Goal: Task Accomplishment & Management: Manage account settings

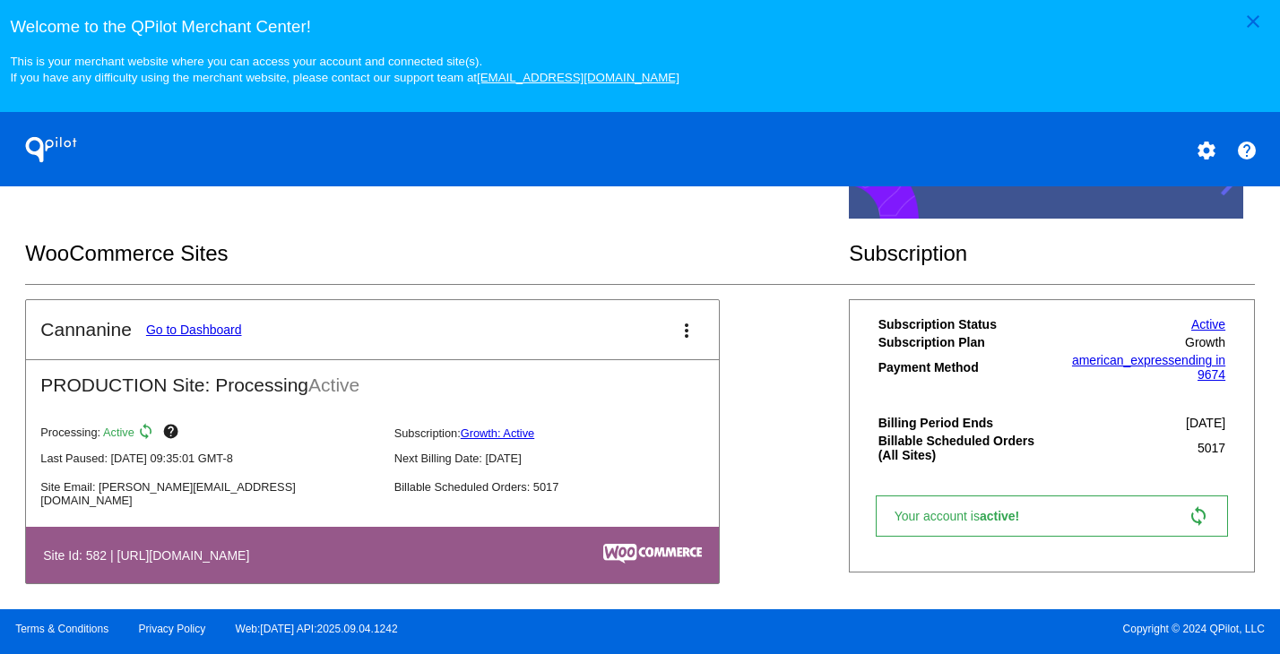
scroll to position [544, 0]
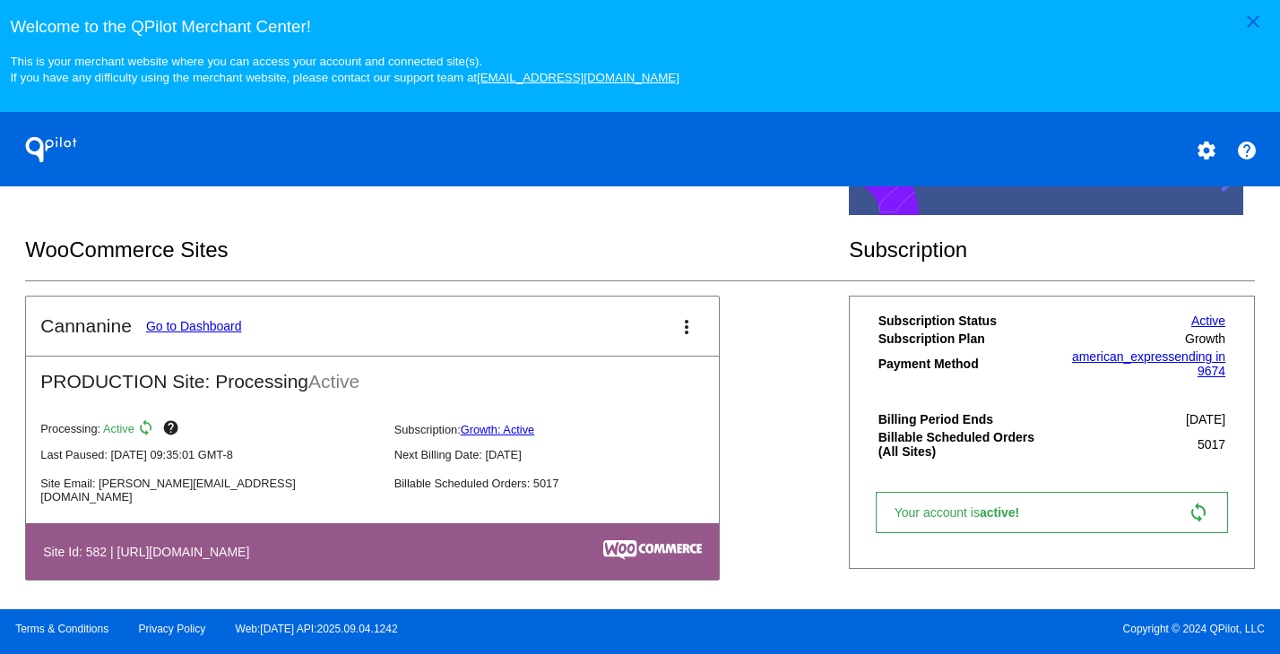
click at [197, 333] on link "Go to Dashboard" at bounding box center [194, 326] width 96 height 14
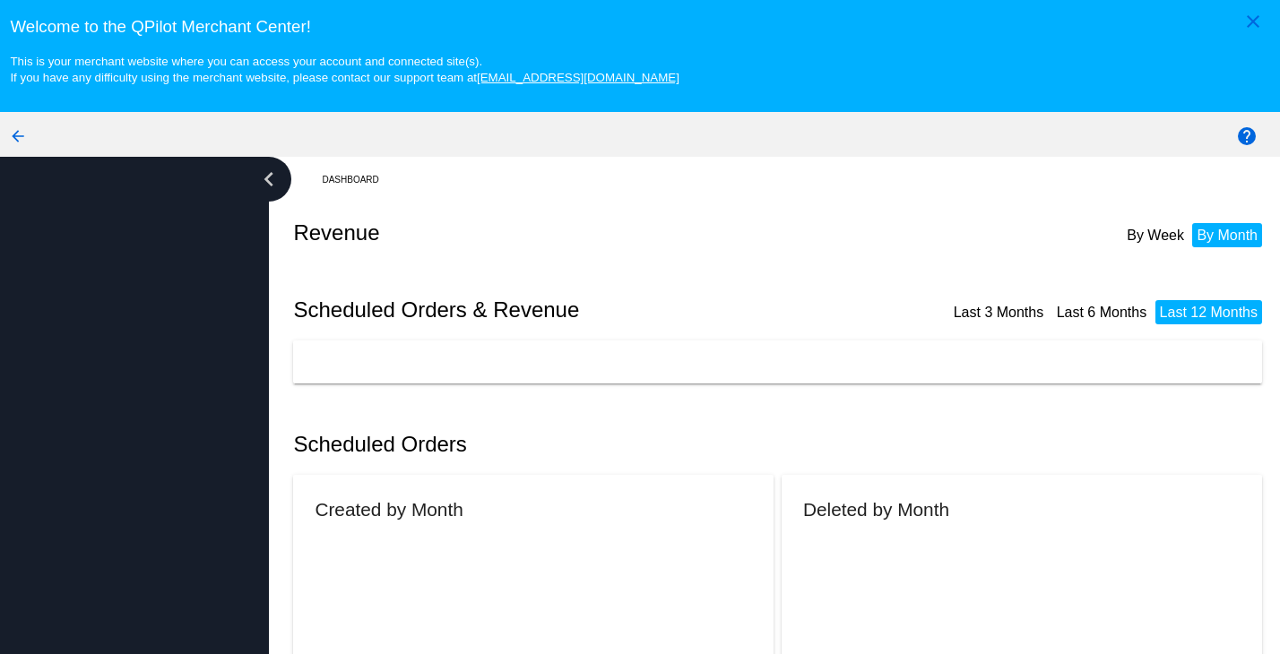
click at [197, 342] on div at bounding box center [134, 439] width 269 height 565
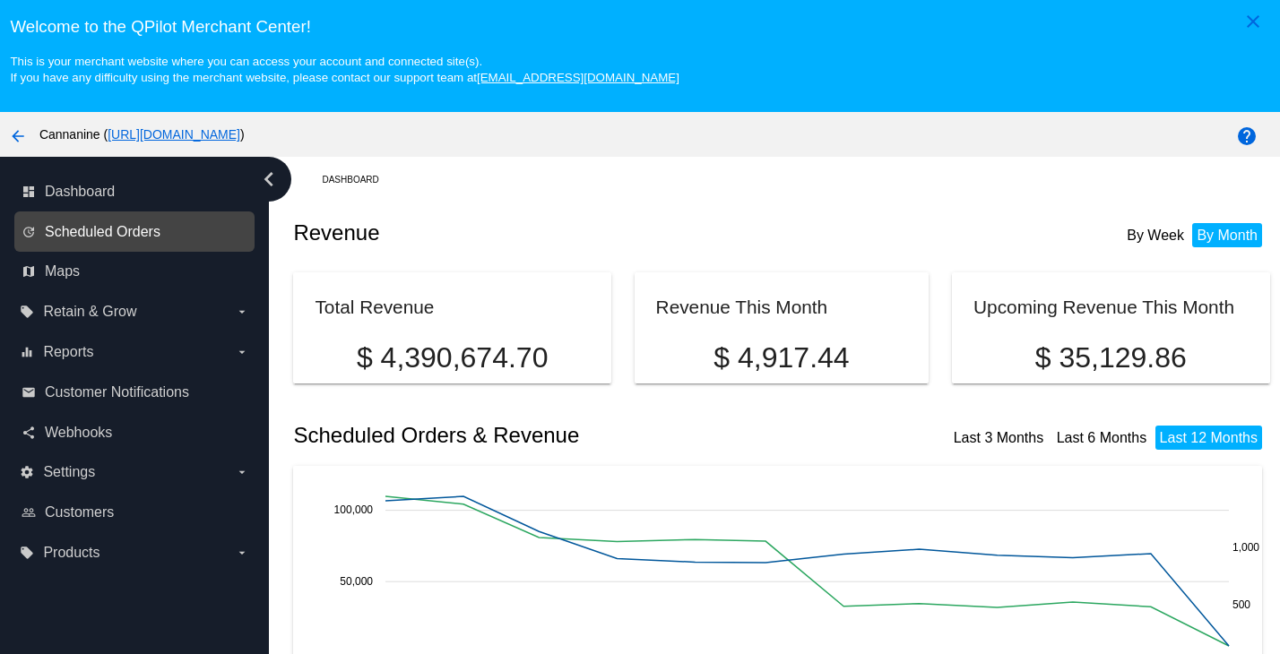
click at [157, 238] on span "Scheduled Orders" at bounding box center [103, 232] width 116 height 16
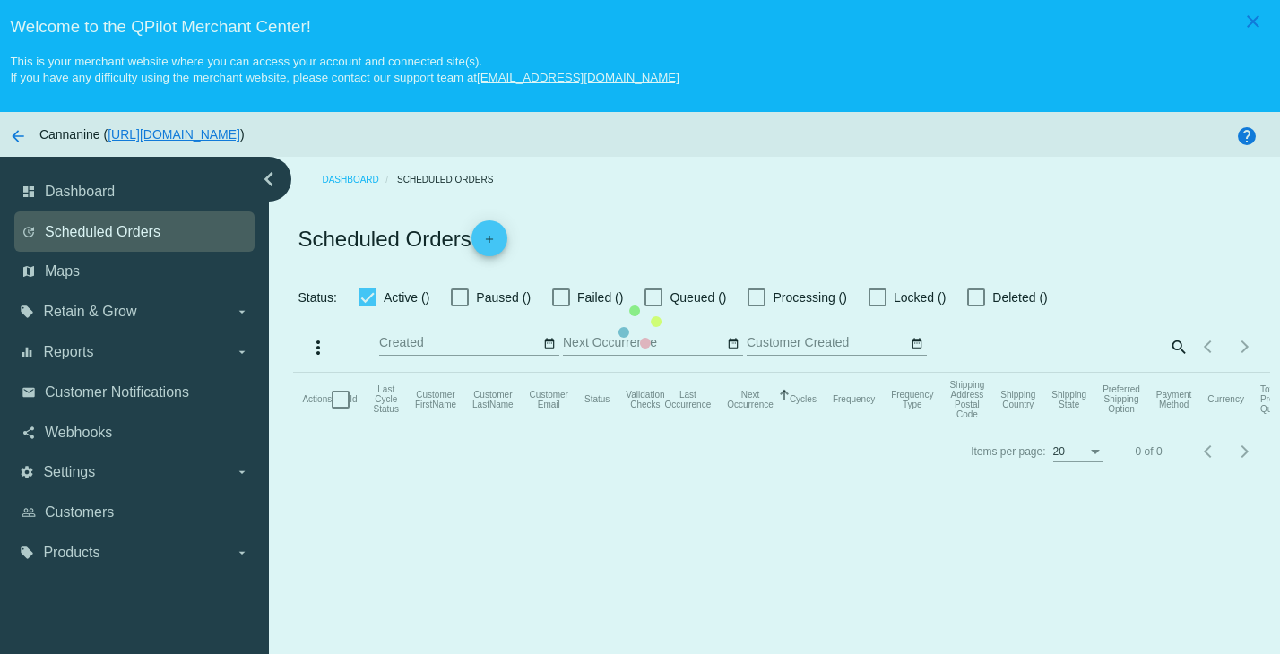
checkbox input "true"
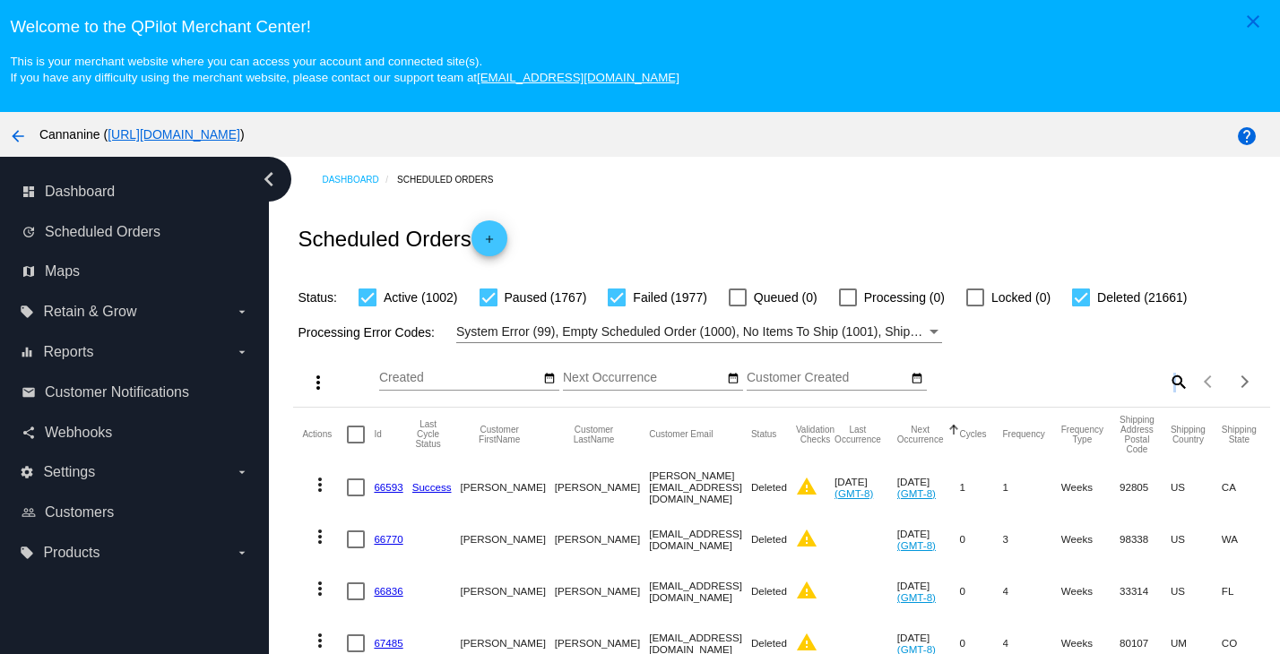
click at [1167, 390] on mat-icon "search" at bounding box center [1178, 382] width 22 height 28
click at [1092, 385] on input "Search" at bounding box center [1067, 378] width 243 height 14
paste input "[EMAIL_ADDRESS][DOMAIN_NAME]"
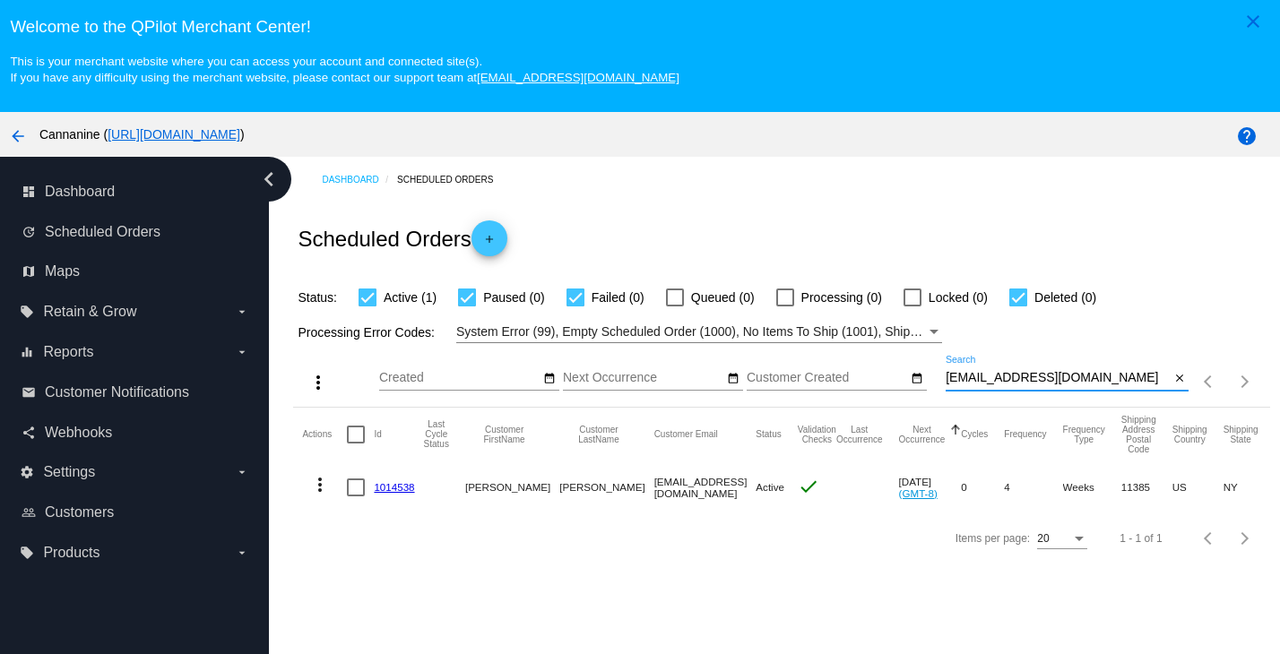
click at [322, 480] on mat-icon "more_vert" at bounding box center [320, 485] width 22 height 22
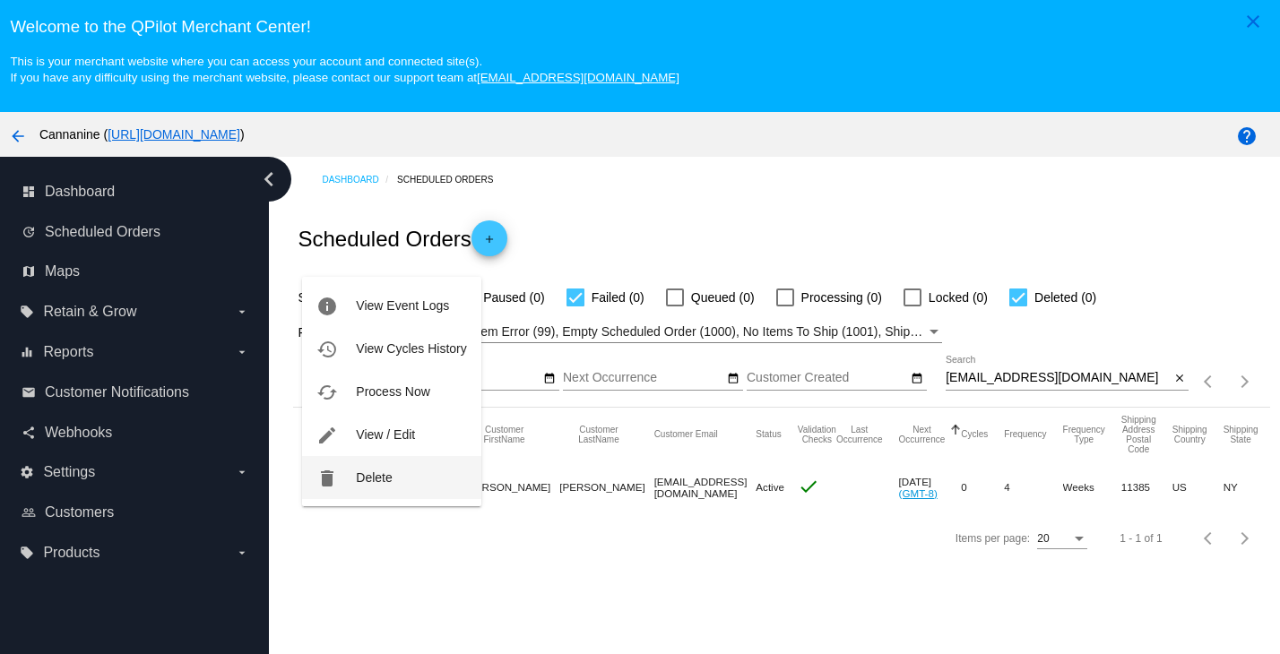
click at [357, 471] on span "Delete" at bounding box center [374, 478] width 36 height 14
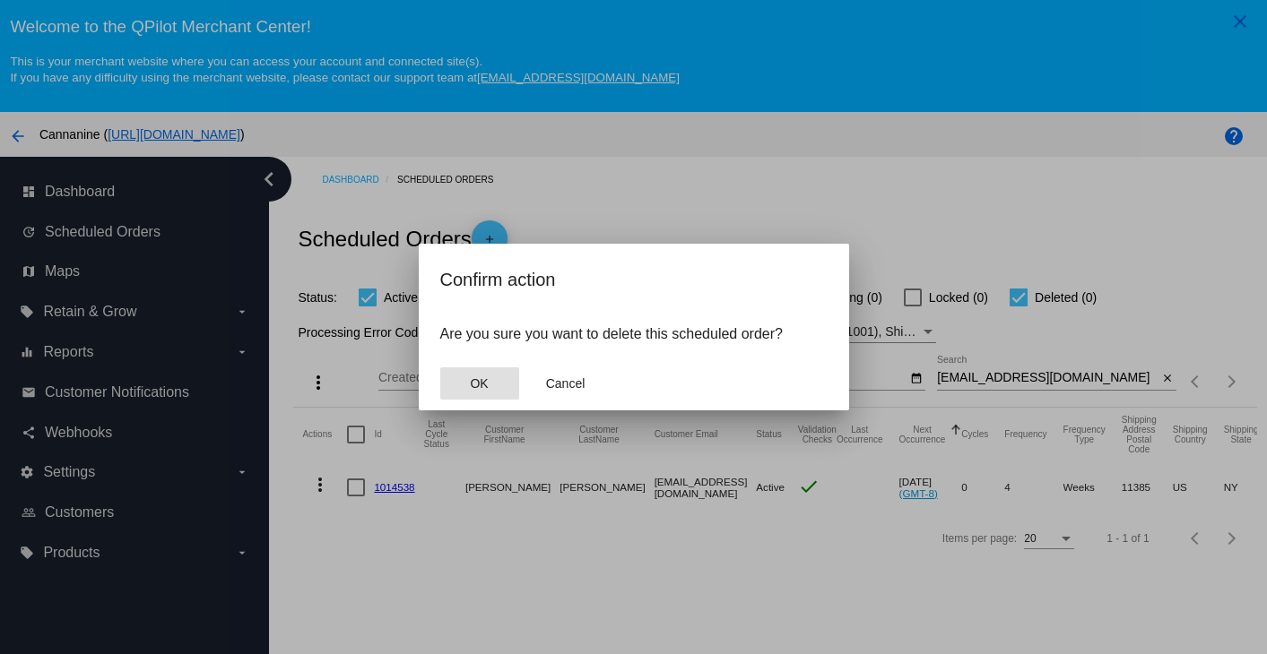
click at [483, 386] on span "OK" at bounding box center [479, 384] width 18 height 14
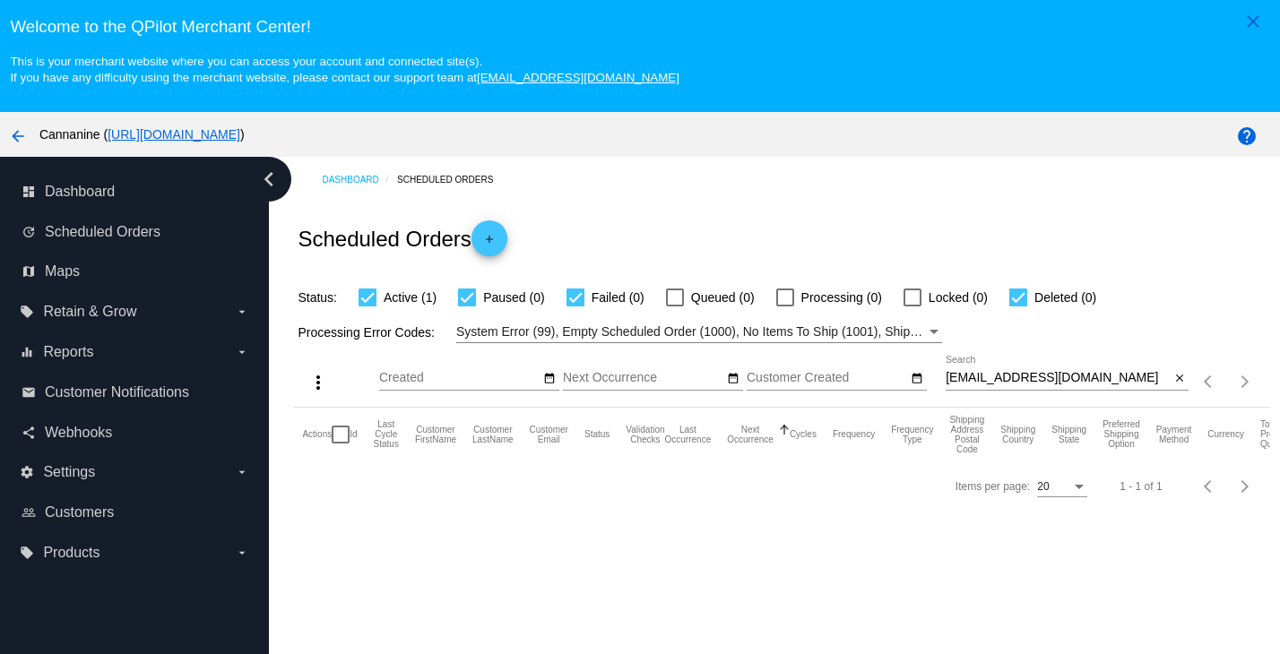
click at [1073, 385] on input "[EMAIL_ADDRESS][DOMAIN_NAME]" at bounding box center [1058, 378] width 224 height 14
type input "[EMAIL_ADDRESS][DOMAIN_NAME]"
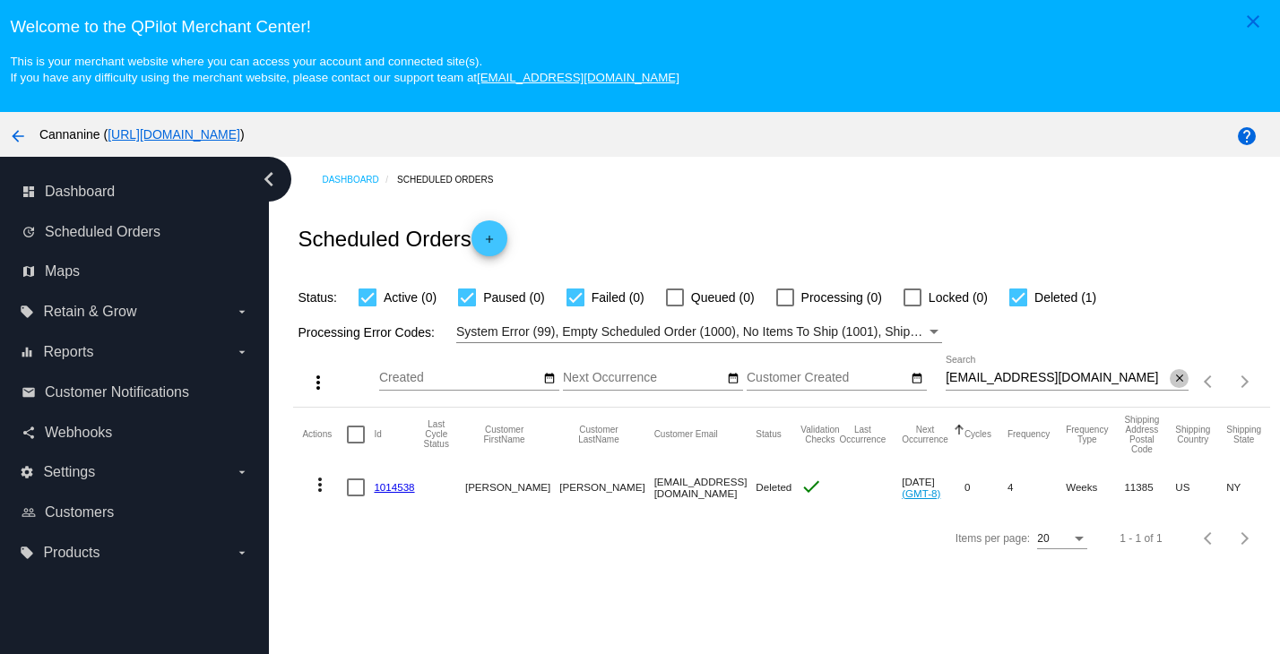
click at [1173, 384] on mat-icon "close" at bounding box center [1179, 379] width 13 height 14
